Goal: Transaction & Acquisition: Purchase product/service

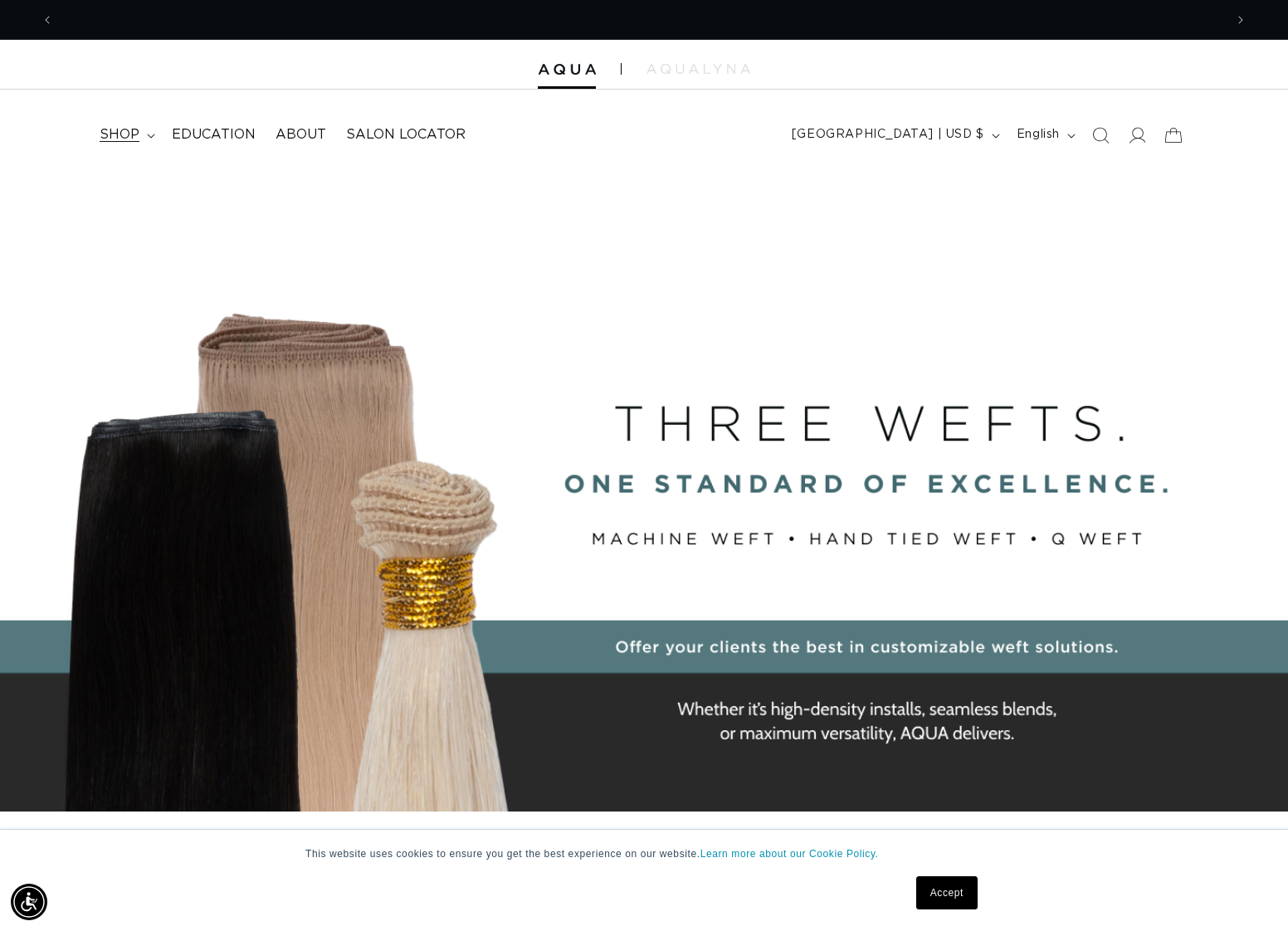
scroll to position [0, 2340]
click at [149, 138] on summary "shop" at bounding box center [126, 134] width 72 height 38
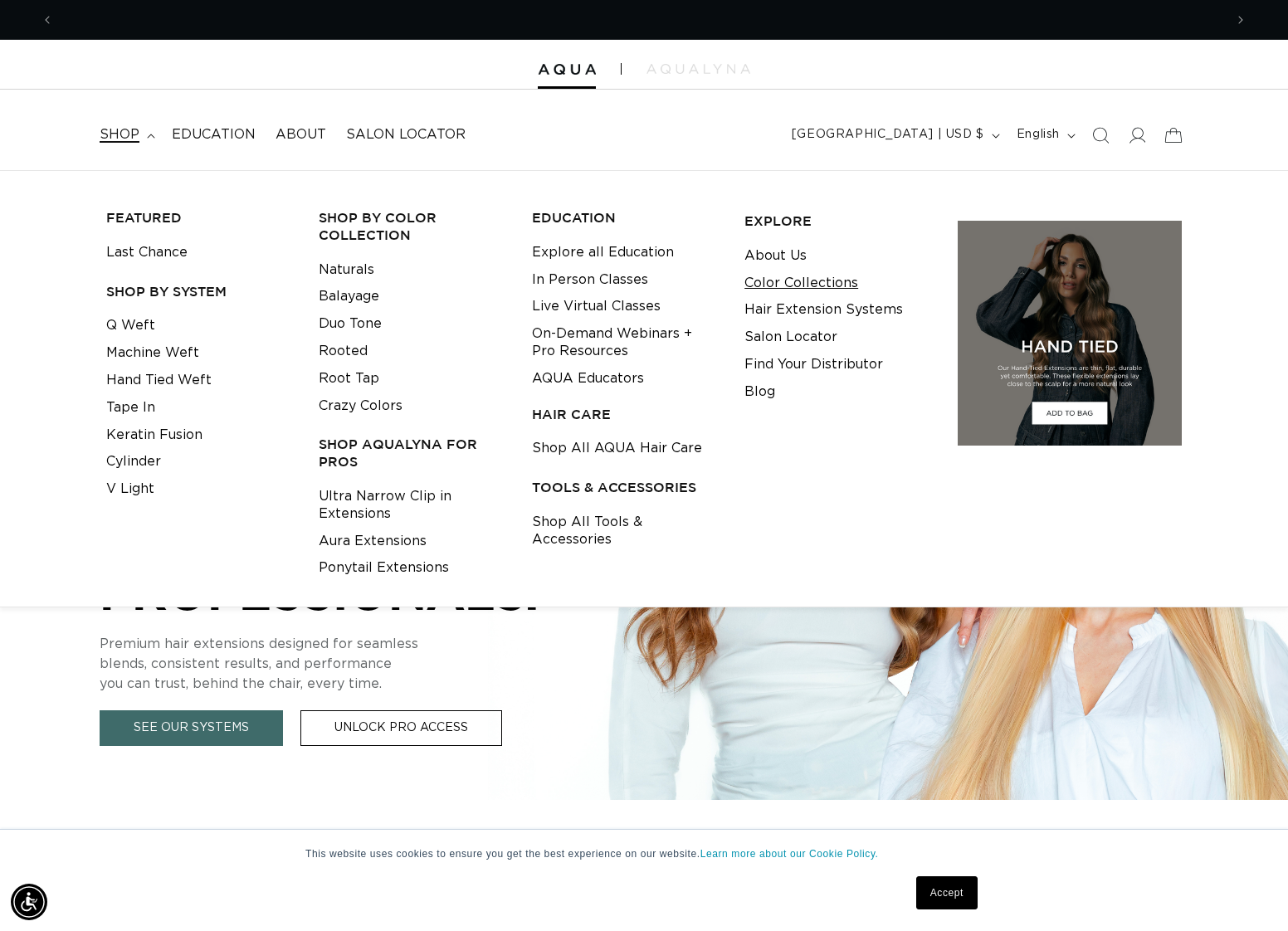
scroll to position [0, 1171]
click at [1105, 132] on icon "Search" at bounding box center [1101, 135] width 17 height 17
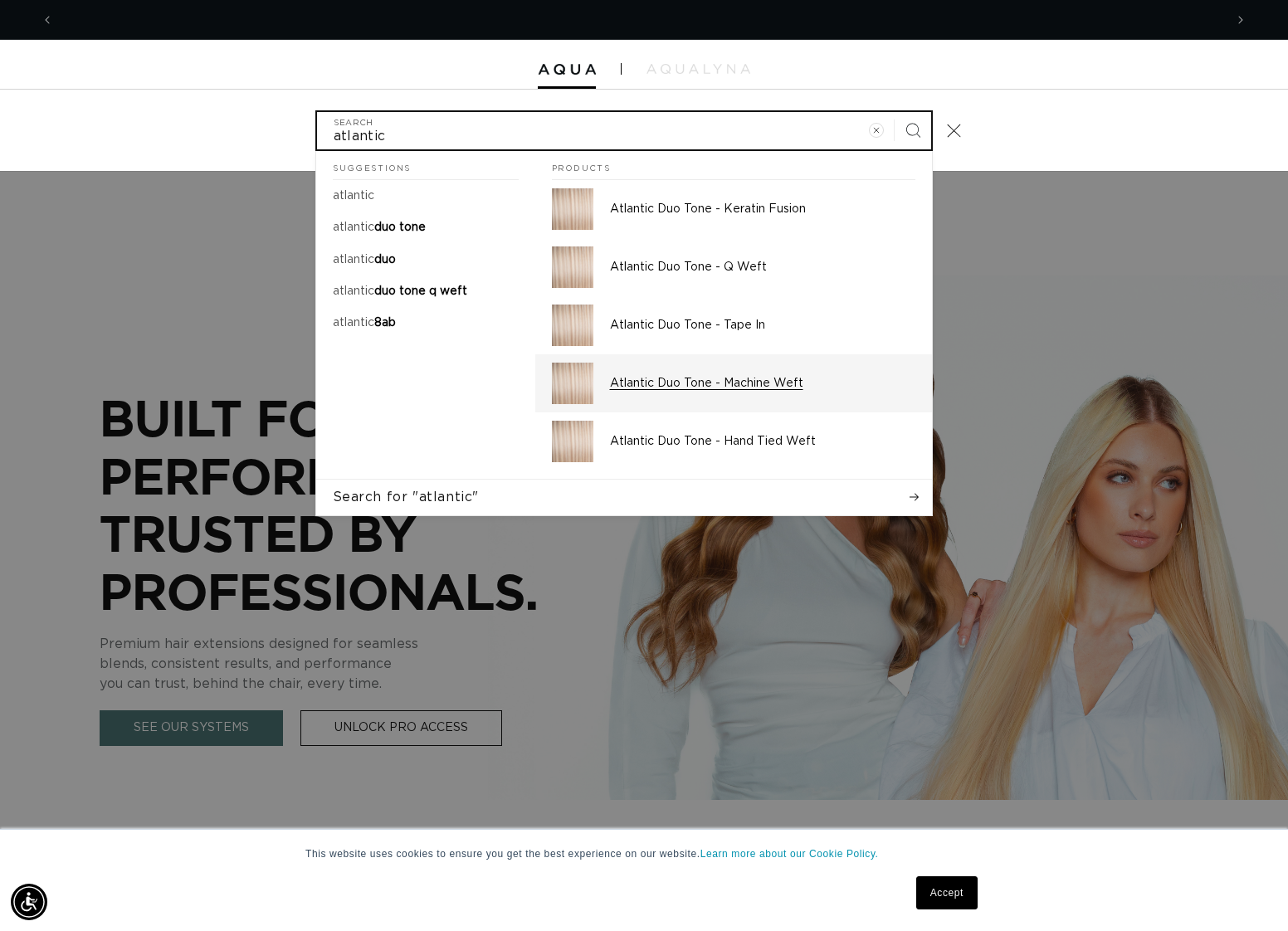
type input "atlantic"
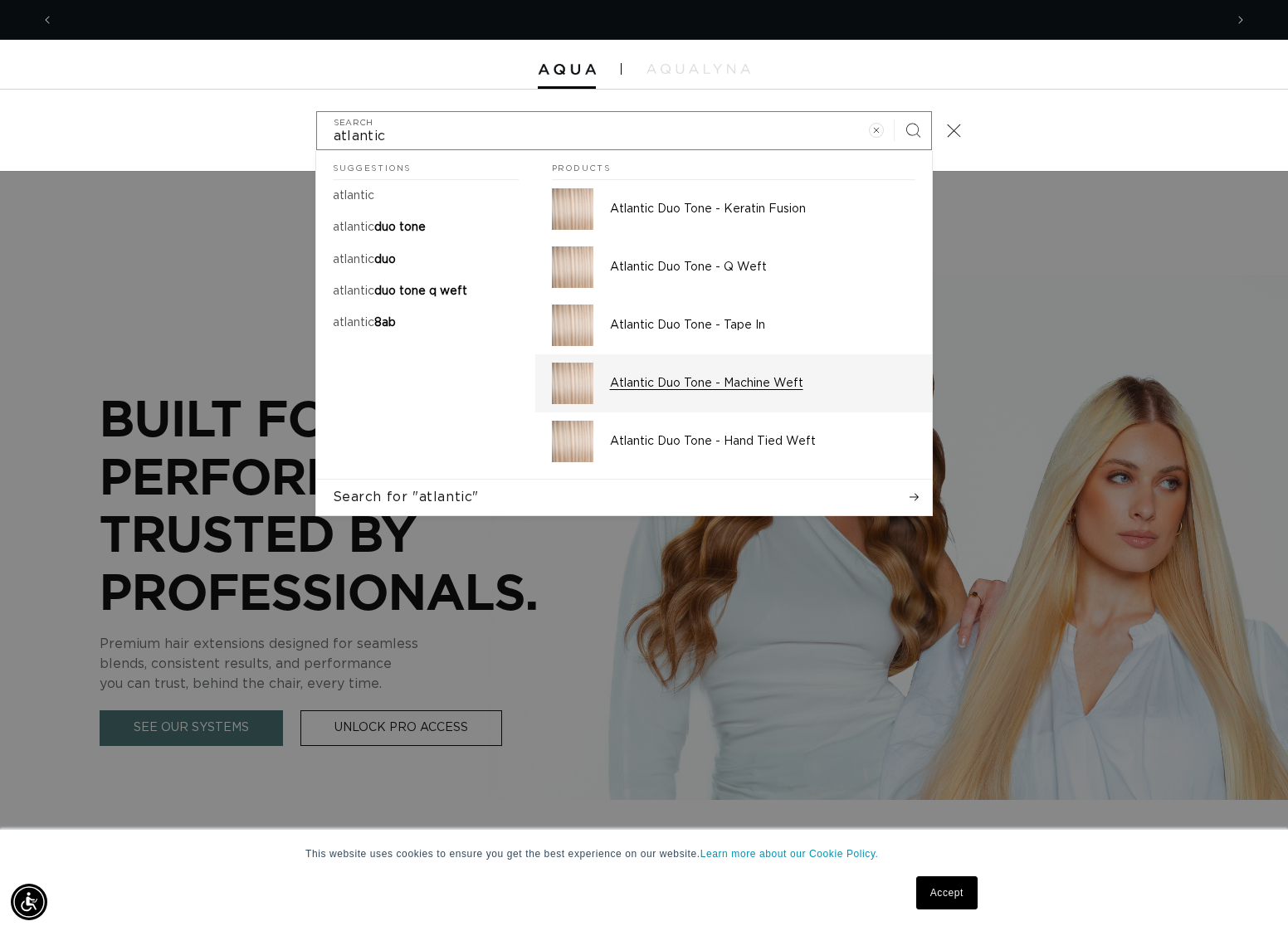
scroll to position [0, 2340]
click at [721, 382] on p "Atlantic Duo Tone - Machine Weft" at bounding box center [763, 383] width 305 height 15
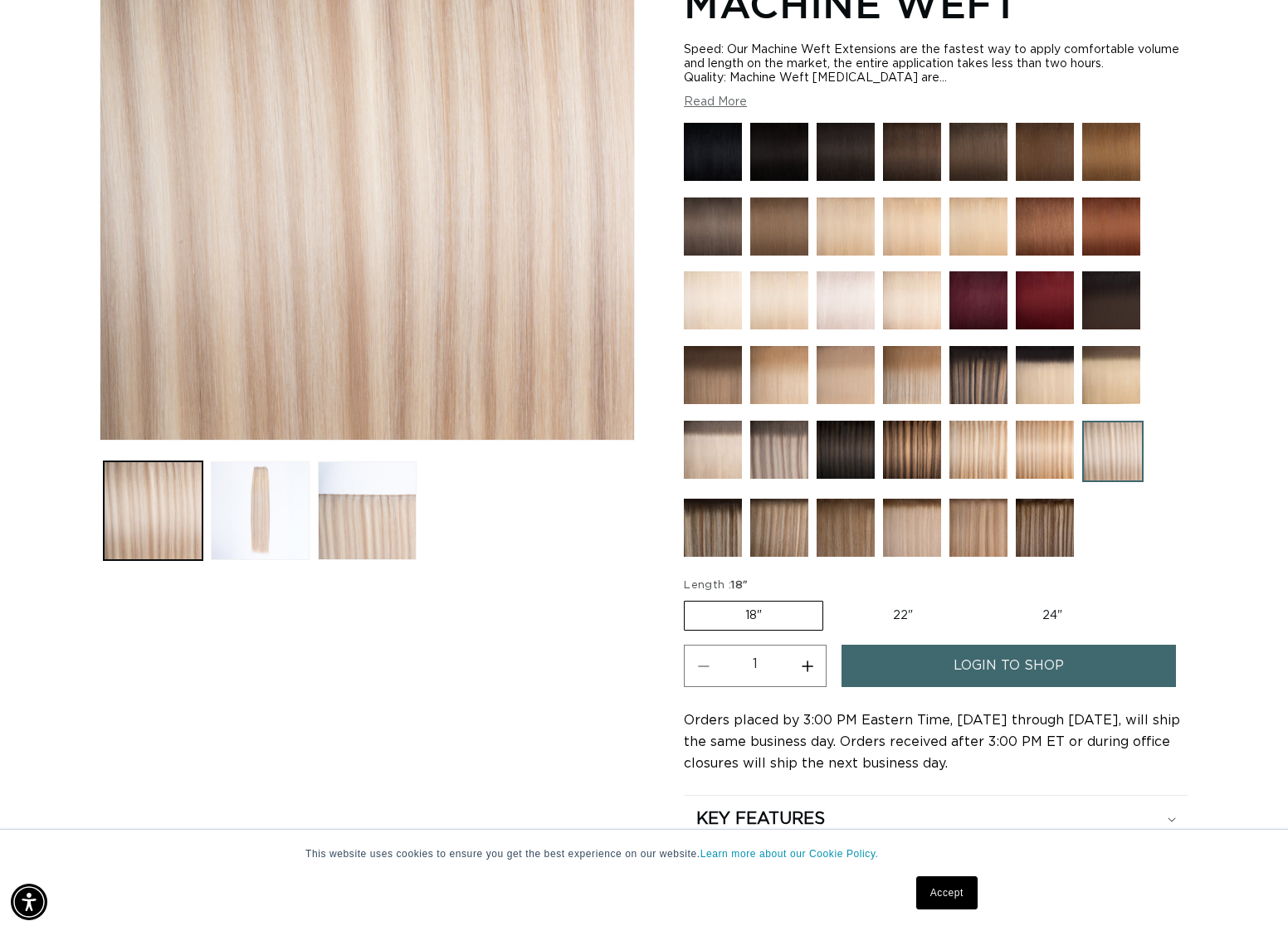
scroll to position [334, 0]
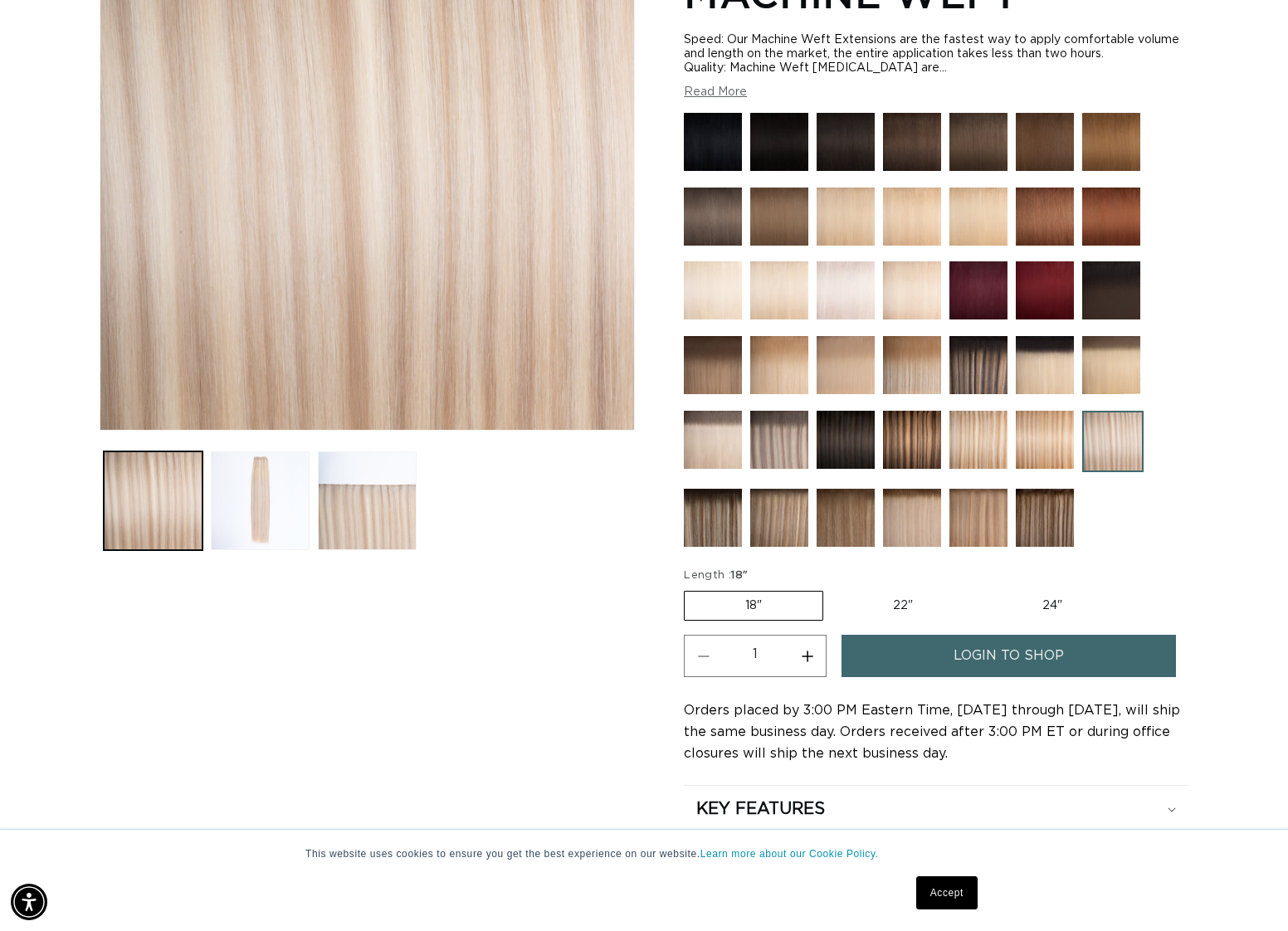
click at [780, 606] on label "18" Variant sold out or unavailable" at bounding box center [754, 606] width 139 height 30
click at [689, 588] on input "18" Variant sold out or unavailable" at bounding box center [688, 587] width 1 height 1
click at [996, 662] on span "login to shop" at bounding box center [1009, 656] width 111 height 42
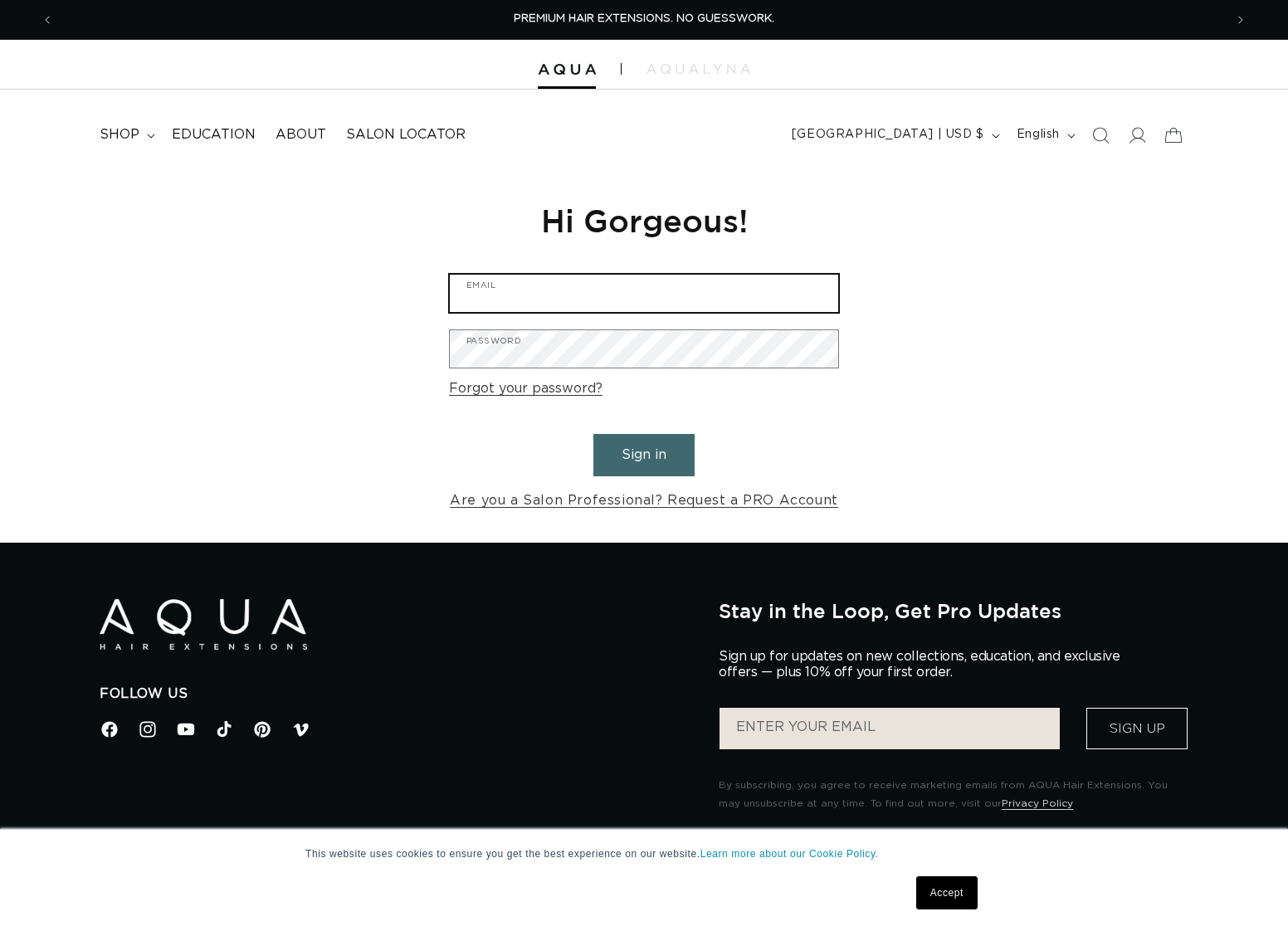
click at [631, 309] on input "Email" at bounding box center [644, 293] width 388 height 38
type input "[EMAIL_ADDRESS][DOMAIN_NAME]"
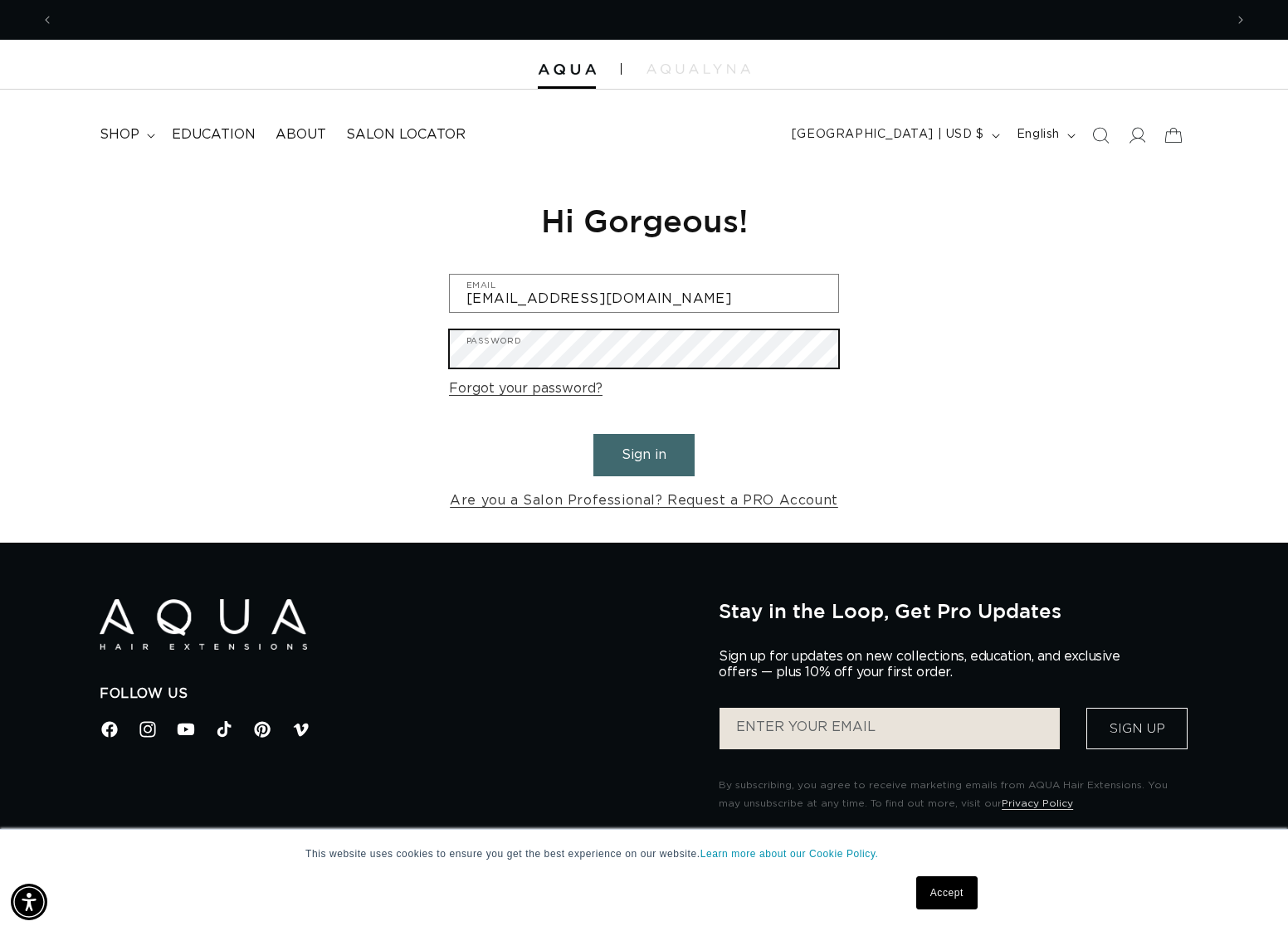
scroll to position [0, 1171]
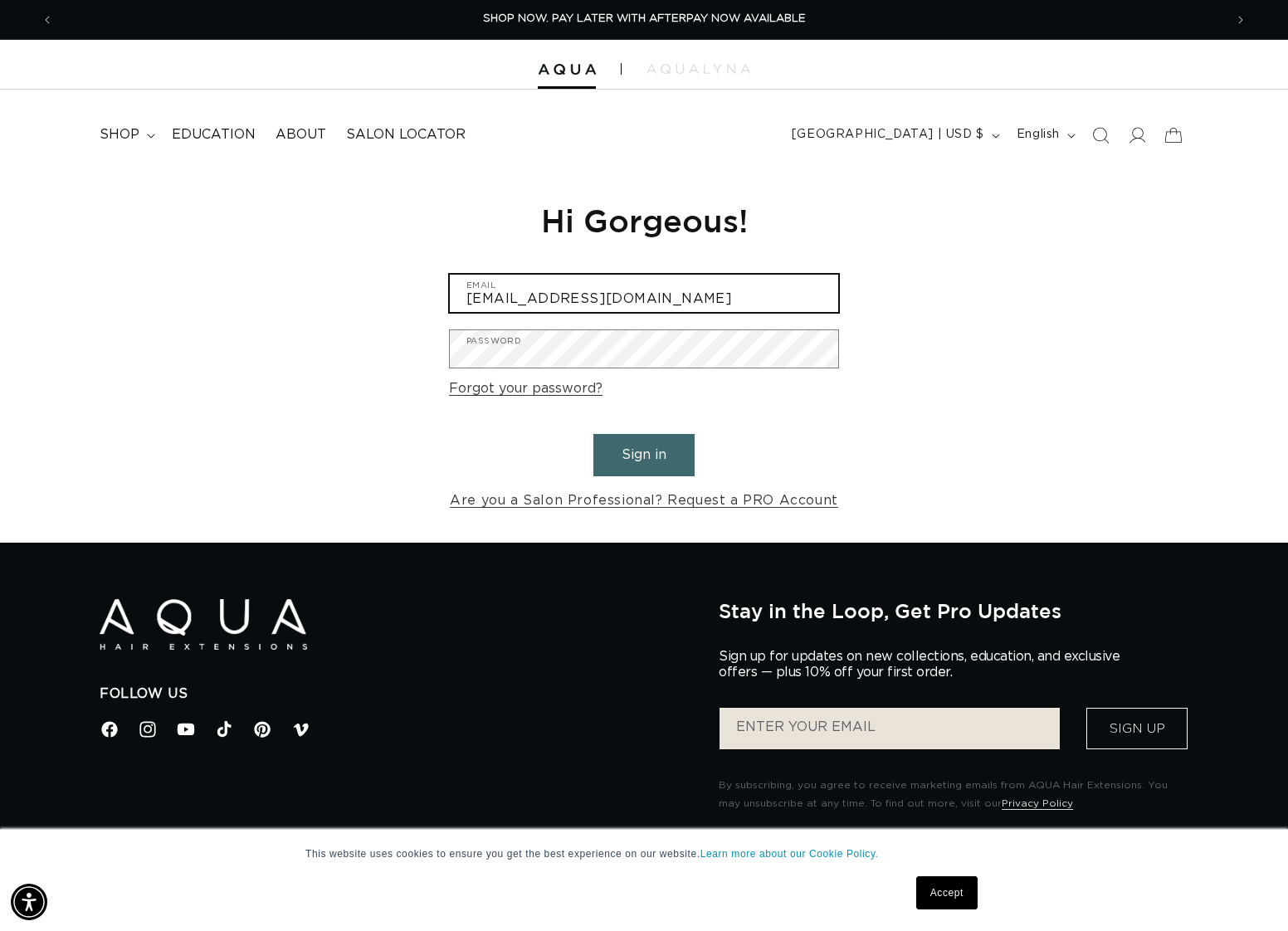
click at [733, 307] on input "[EMAIL_ADDRESS][DOMAIN_NAME]" at bounding box center [644, 293] width 388 height 38
click at [732, 301] on input "[EMAIL_ADDRESS][DOMAIN_NAME]" at bounding box center [644, 293] width 388 height 38
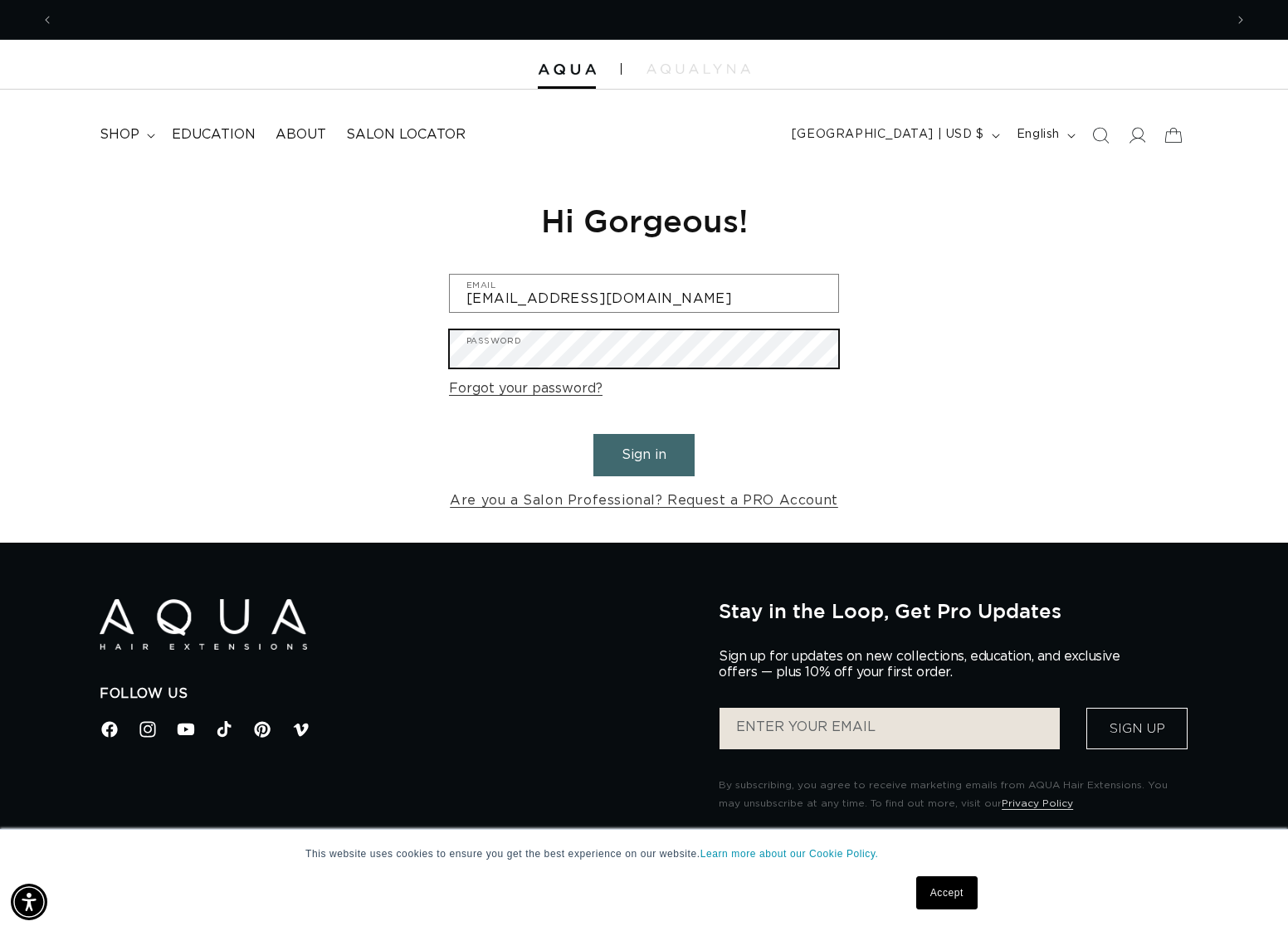
scroll to position [0, 1171]
